Goal: Browse casually

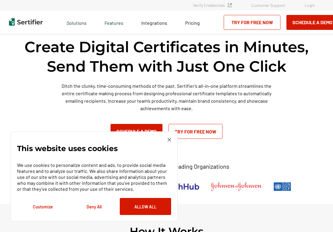
click at [24, 21] on img at bounding box center [26, 21] width 34 height 7
